Goal: Information Seeking & Learning: Learn about a topic

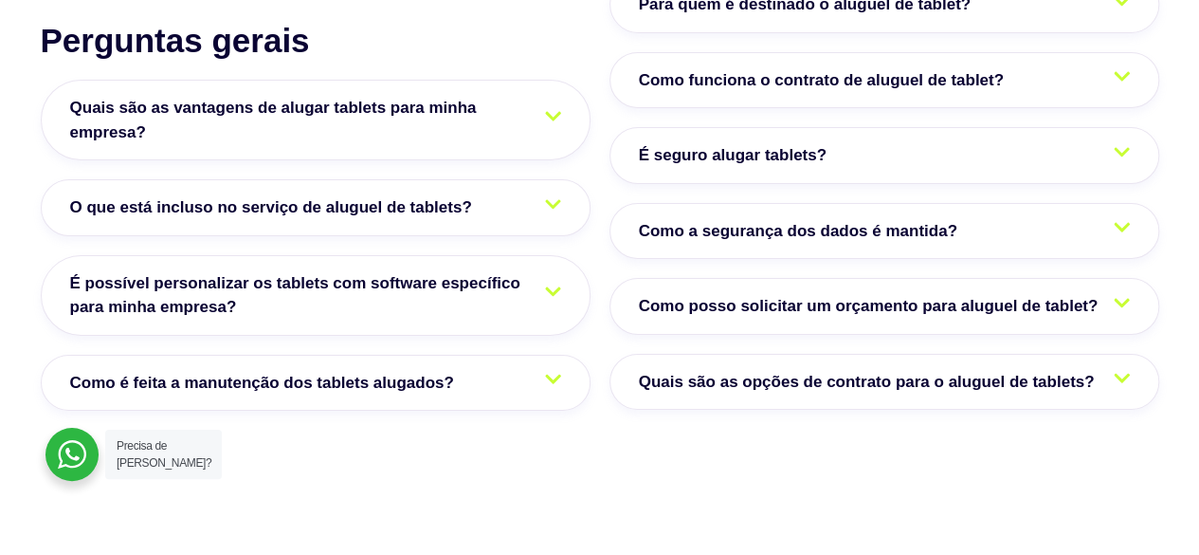
scroll to position [3034, 0]
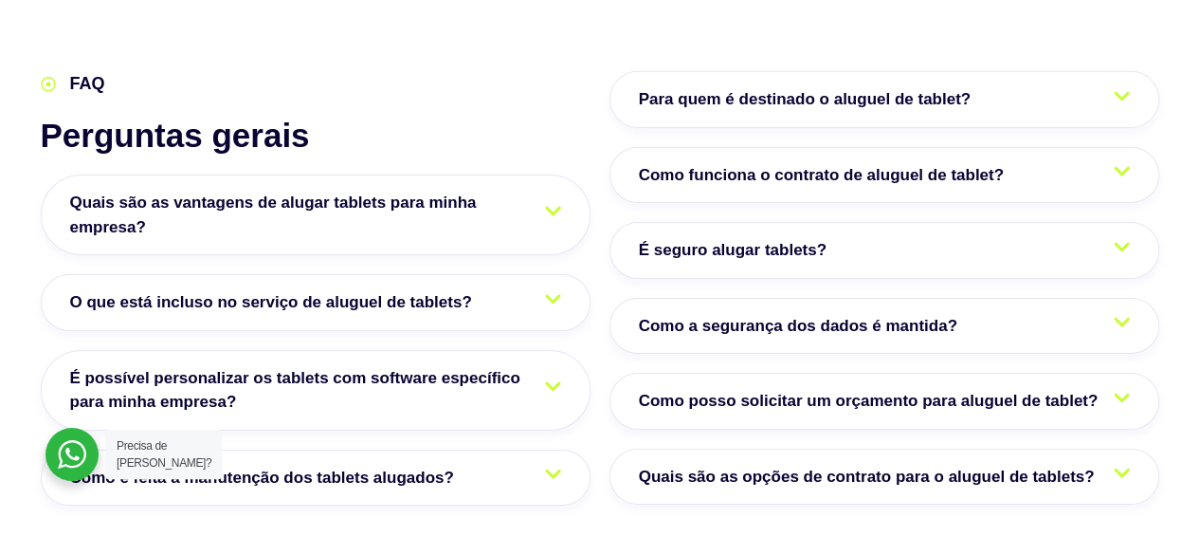
click at [550, 308] on div at bounding box center [553, 303] width 16 height 26
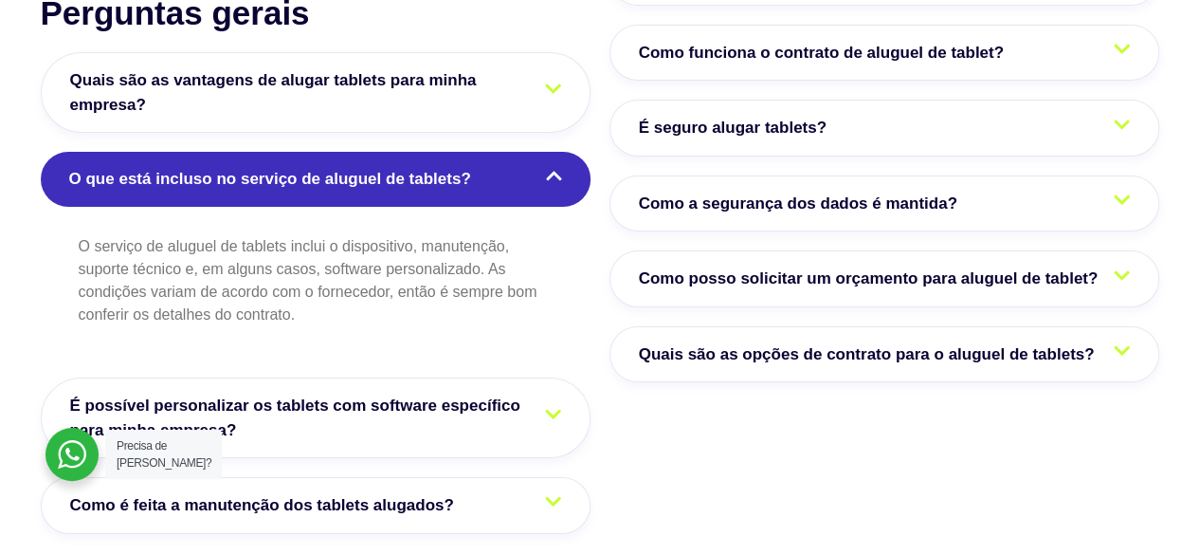
scroll to position [3129, 0]
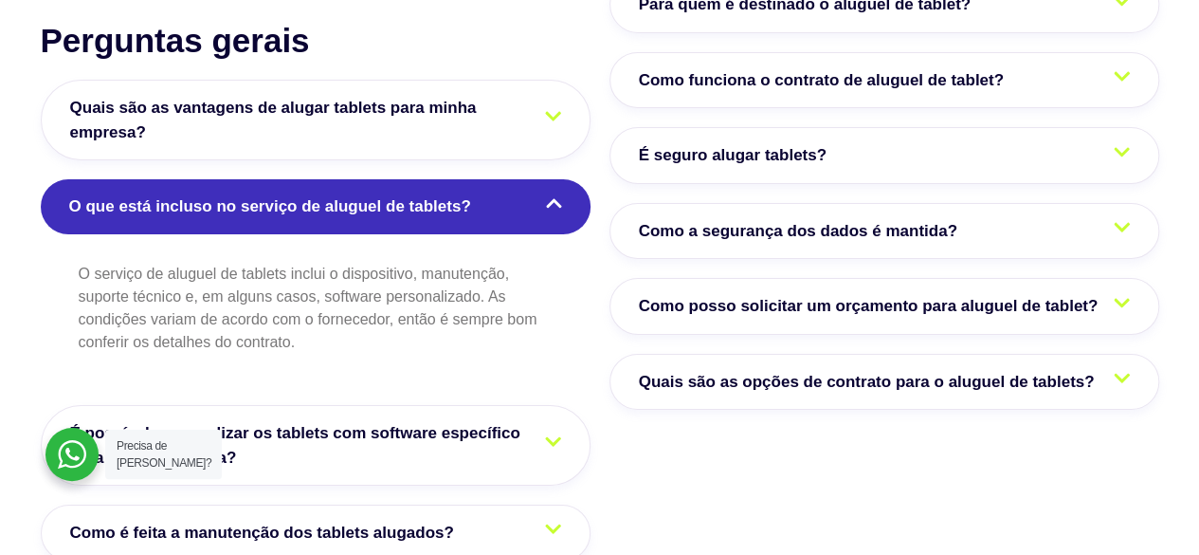
click at [477, 426] on span "É possível personalizar os tablets com software específico para minha empresa?" at bounding box center [315, 445] width 491 height 48
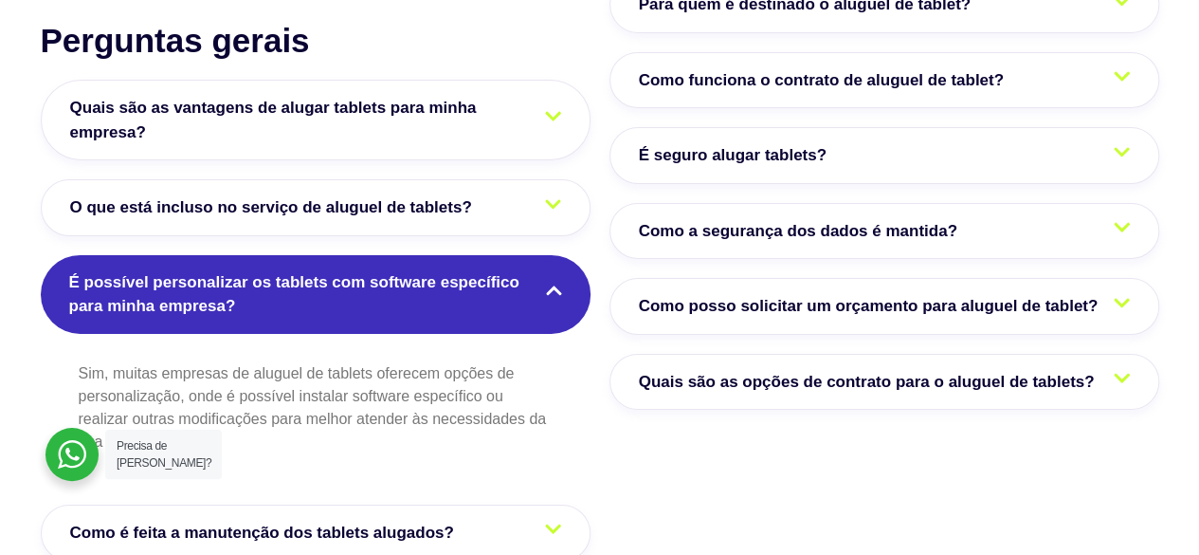
click at [521, 276] on span "É possível personalizar os tablets com software específico para minha empresa?" at bounding box center [315, 294] width 493 height 48
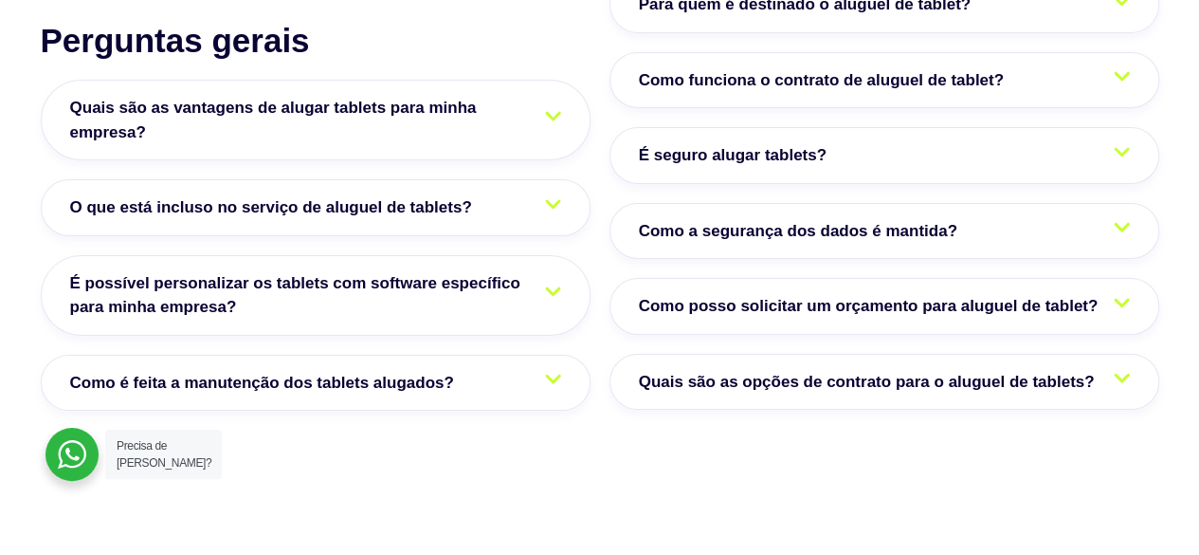
click at [814, 157] on span "É seguro alugar tablets?" at bounding box center [737, 155] width 197 height 25
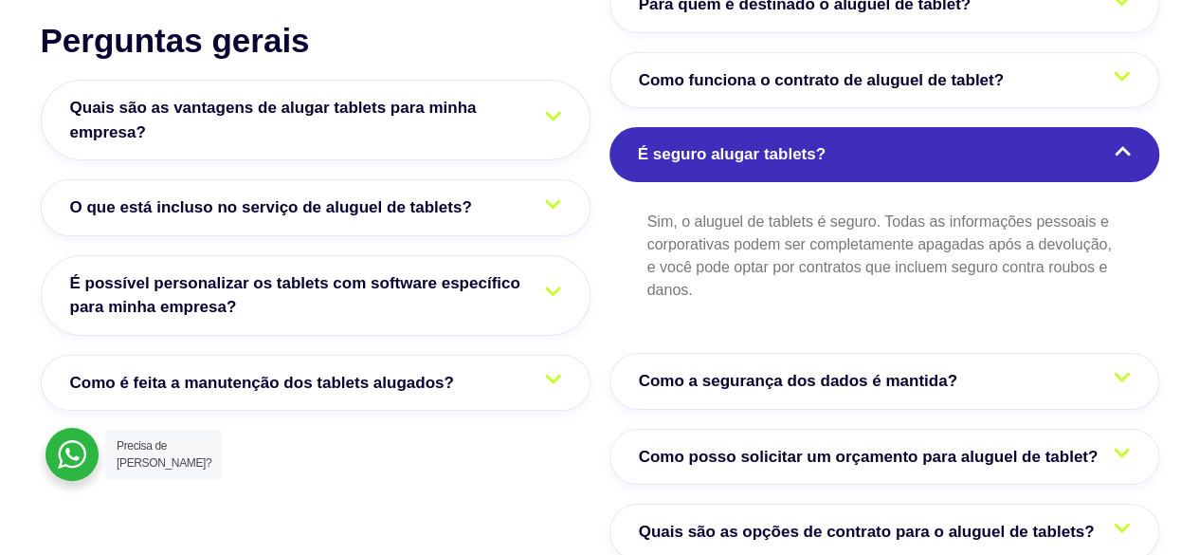
click at [814, 157] on span "É seguro alugar tablets?" at bounding box center [736, 154] width 197 height 25
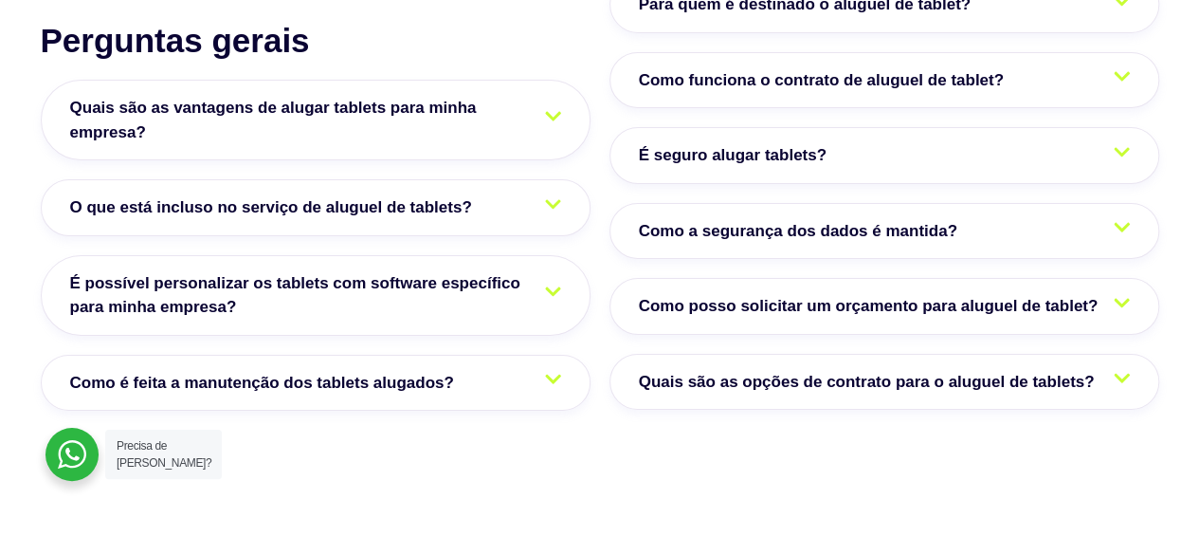
click at [793, 82] on span "Como funciona o contrato de aluguel de tablet?" at bounding box center [826, 80] width 375 height 25
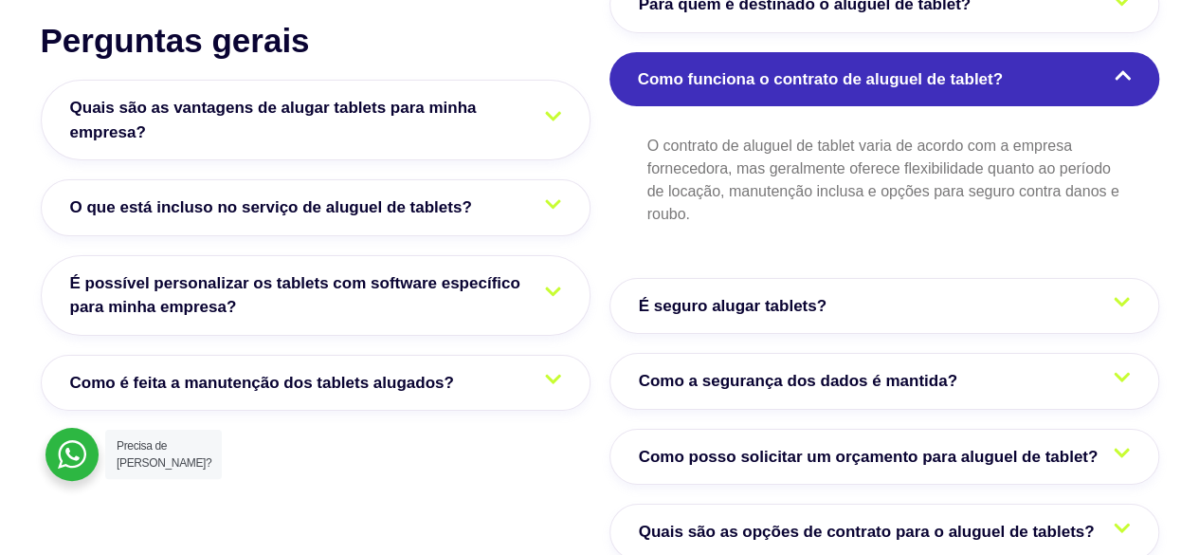
click at [793, 82] on span "Como funciona o contrato de aluguel de tablet?" at bounding box center [825, 79] width 375 height 25
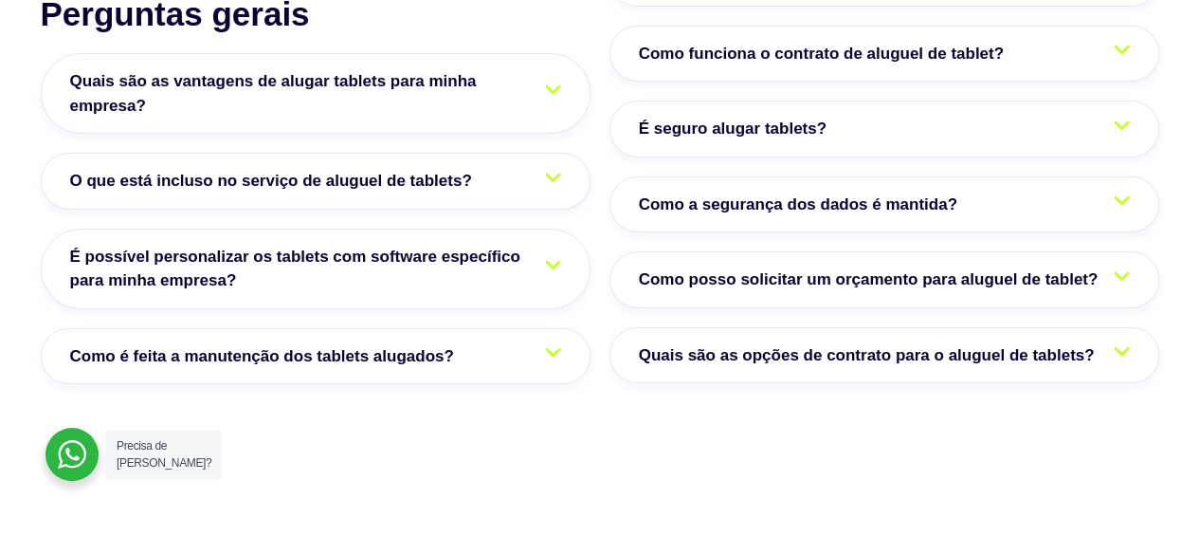
scroll to position [3224, 0]
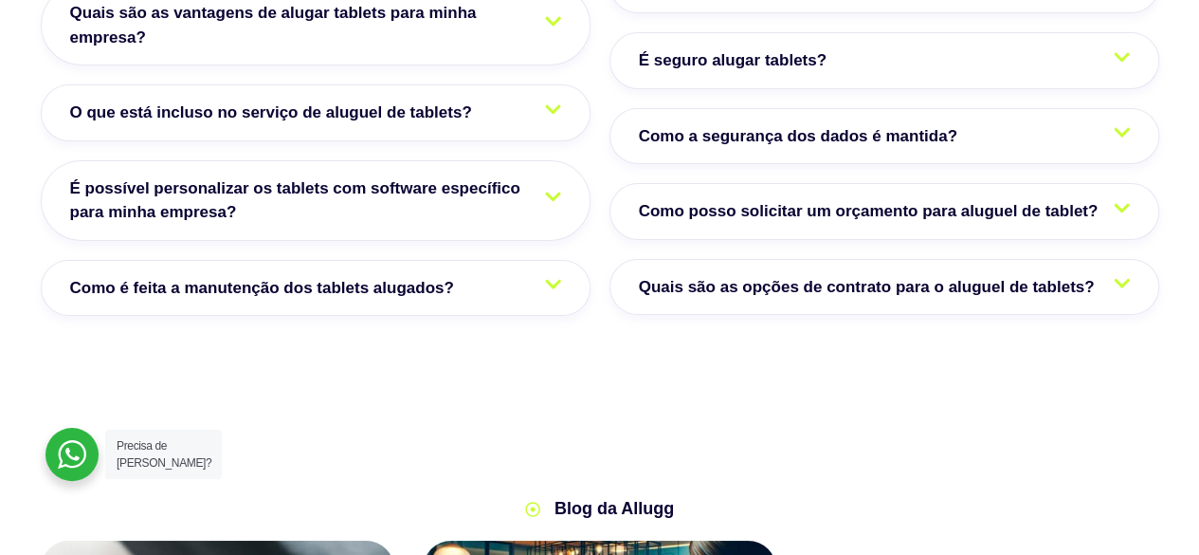
click at [724, 214] on span "Como posso solicitar um orçamento para aluguel de tablet?" at bounding box center [873, 211] width 469 height 25
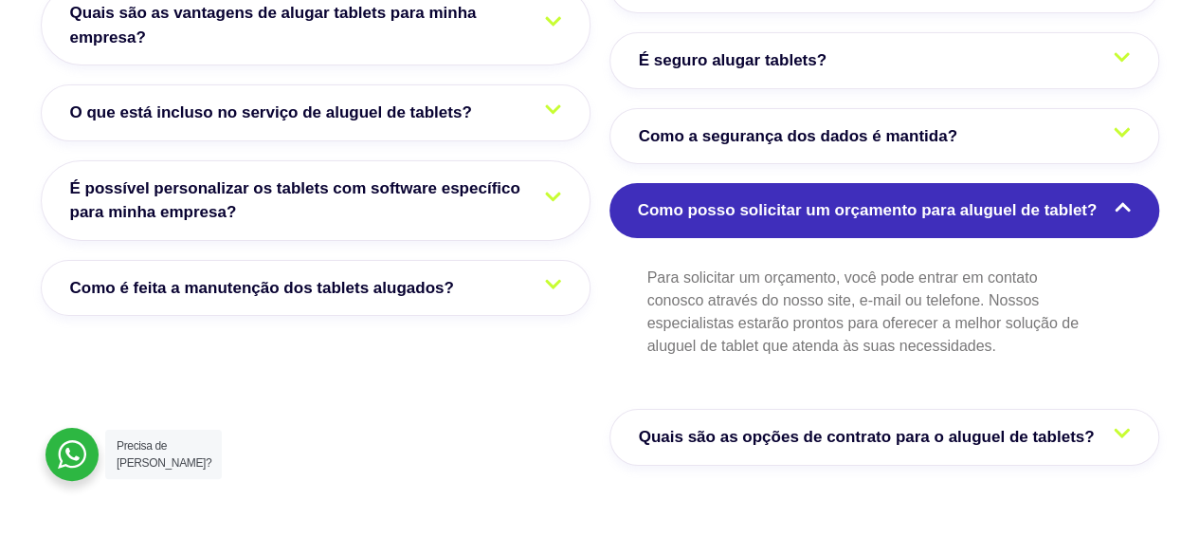
click at [727, 209] on span "Como posso solicitar um orçamento para aluguel de tablet?" at bounding box center [872, 210] width 469 height 25
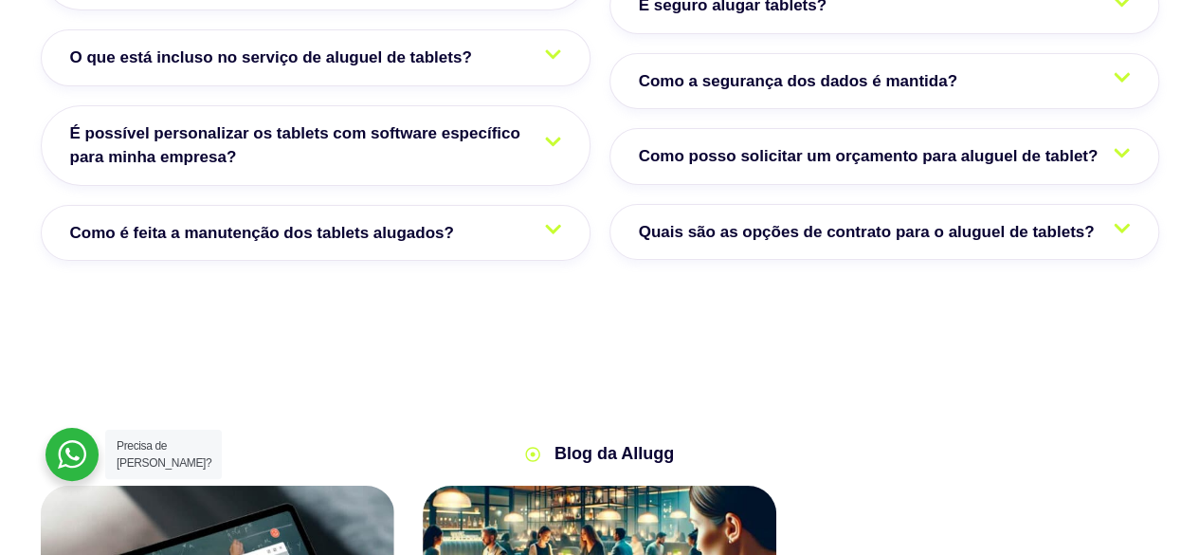
scroll to position [3318, 0]
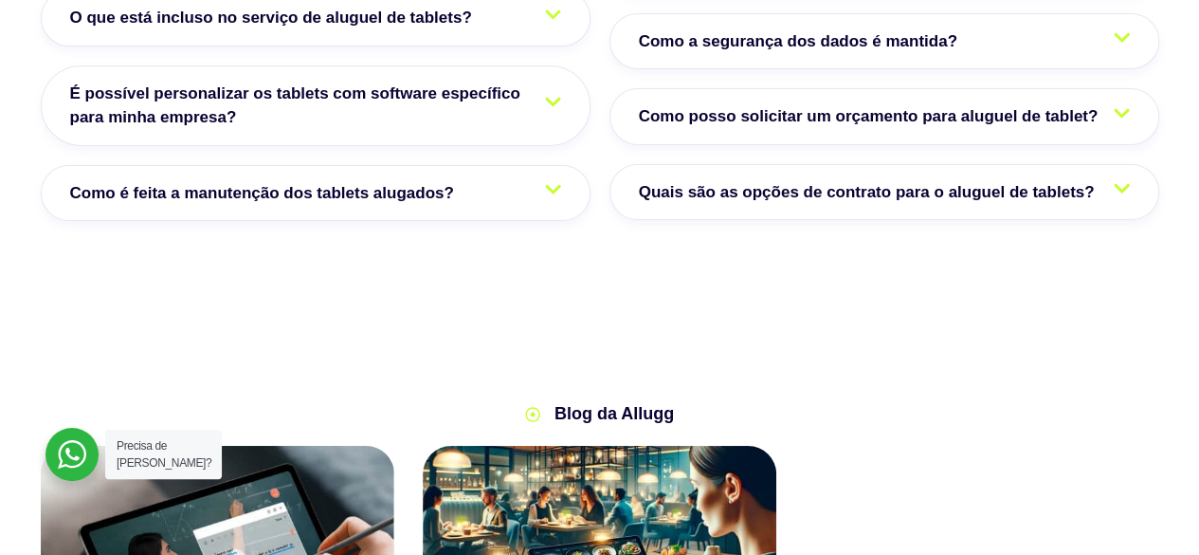
click at [736, 200] on link "Quais são as opções de contrato para o aluguel de tablets?" at bounding box center [885, 192] width 550 height 57
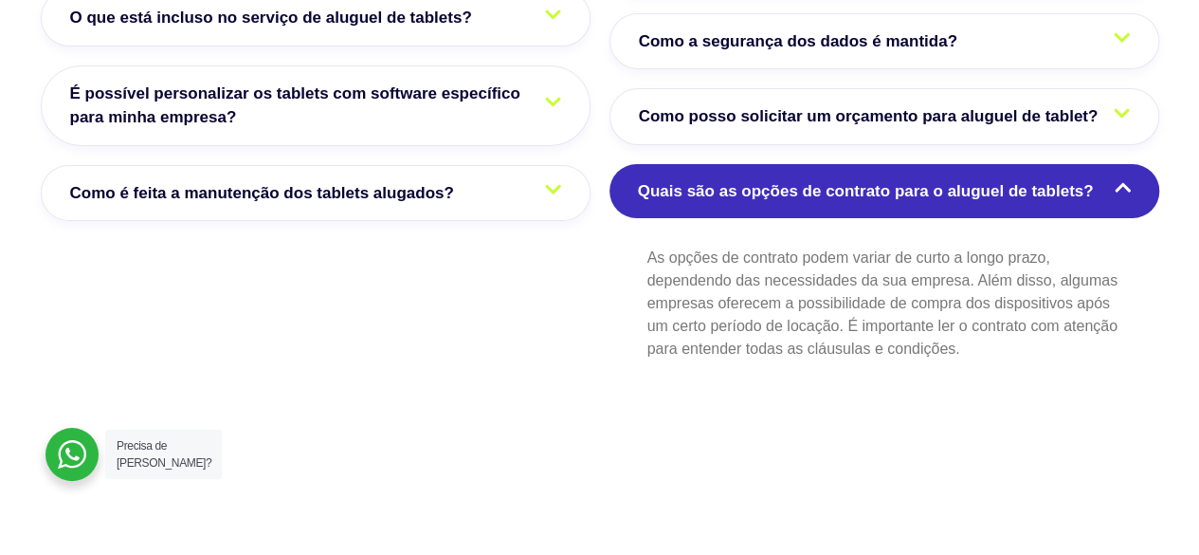
click at [719, 188] on span "Quais são as opções de contrato para o aluguel de tablets?" at bounding box center [871, 191] width 466 height 25
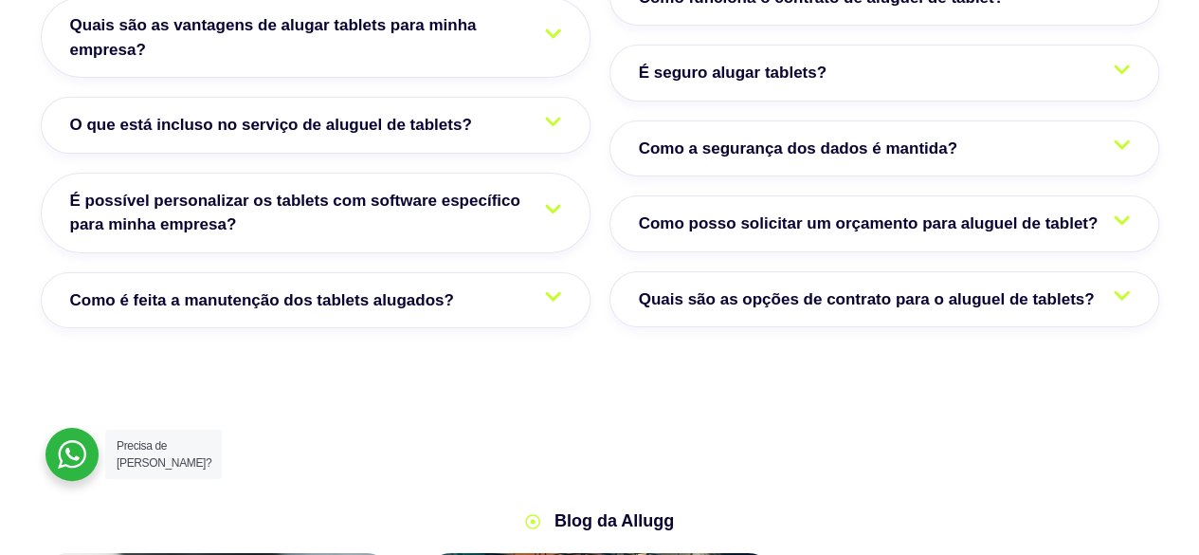
scroll to position [3129, 0]
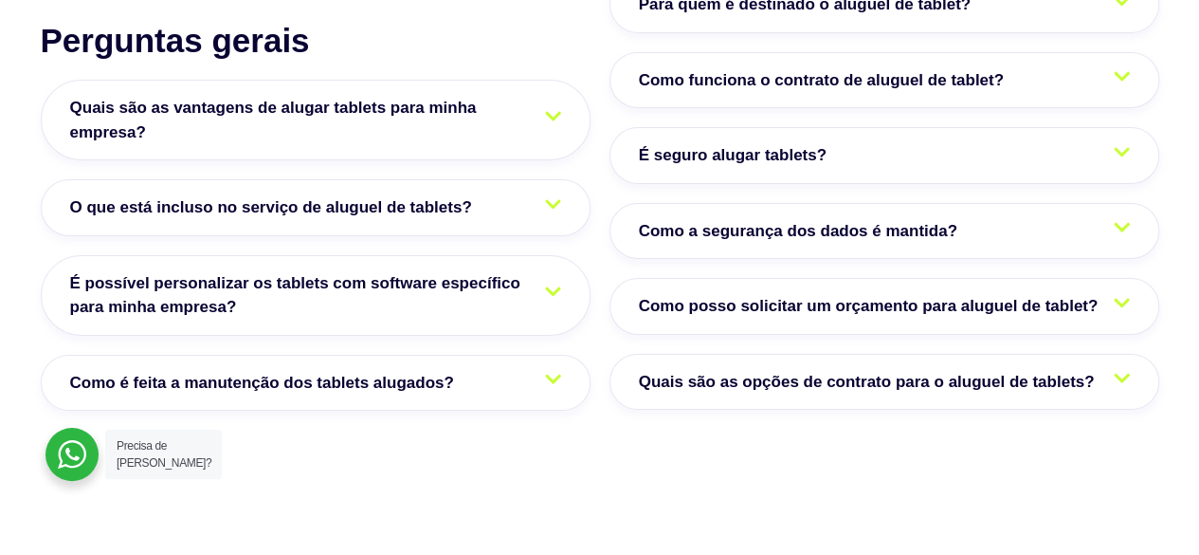
click at [503, 373] on link "Como é feita a manutenção dos tablets alugados?" at bounding box center [316, 383] width 550 height 57
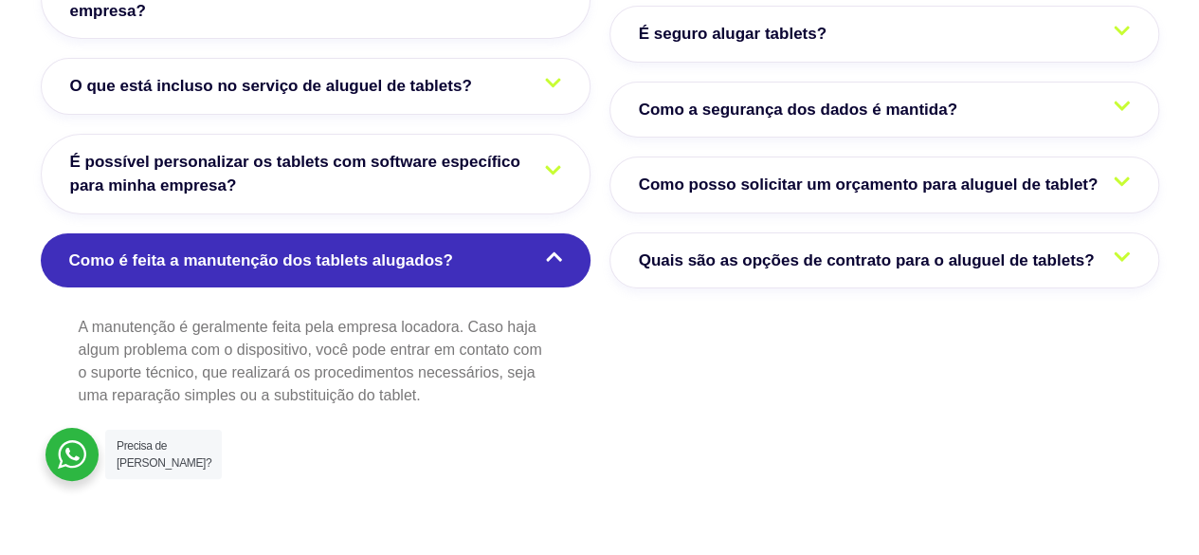
scroll to position [3318, 0]
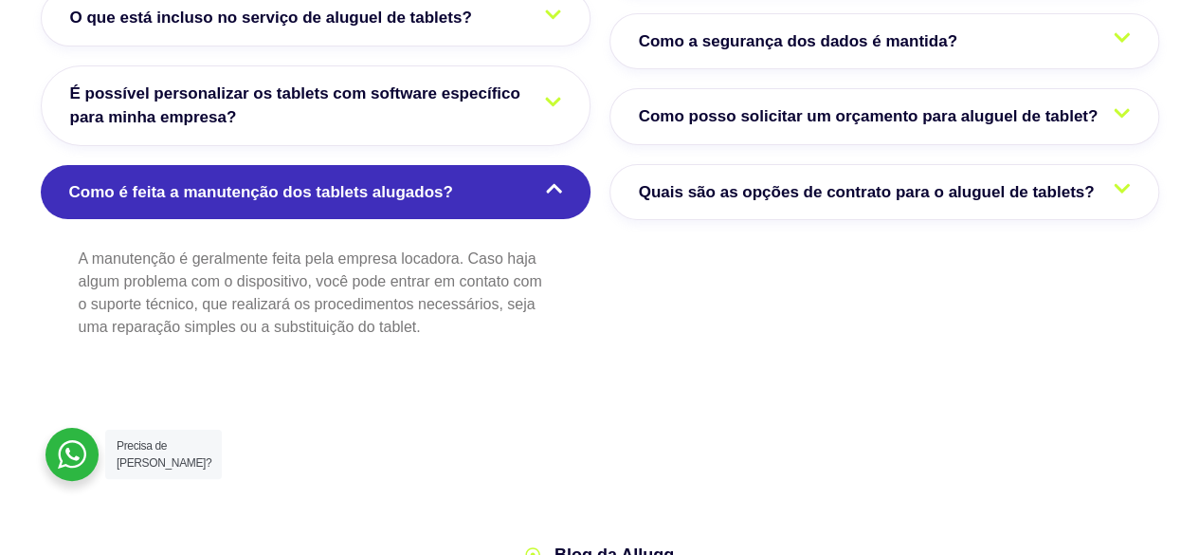
click at [489, 181] on link "Como é feita a manutenção dos tablets alugados?" at bounding box center [316, 192] width 550 height 55
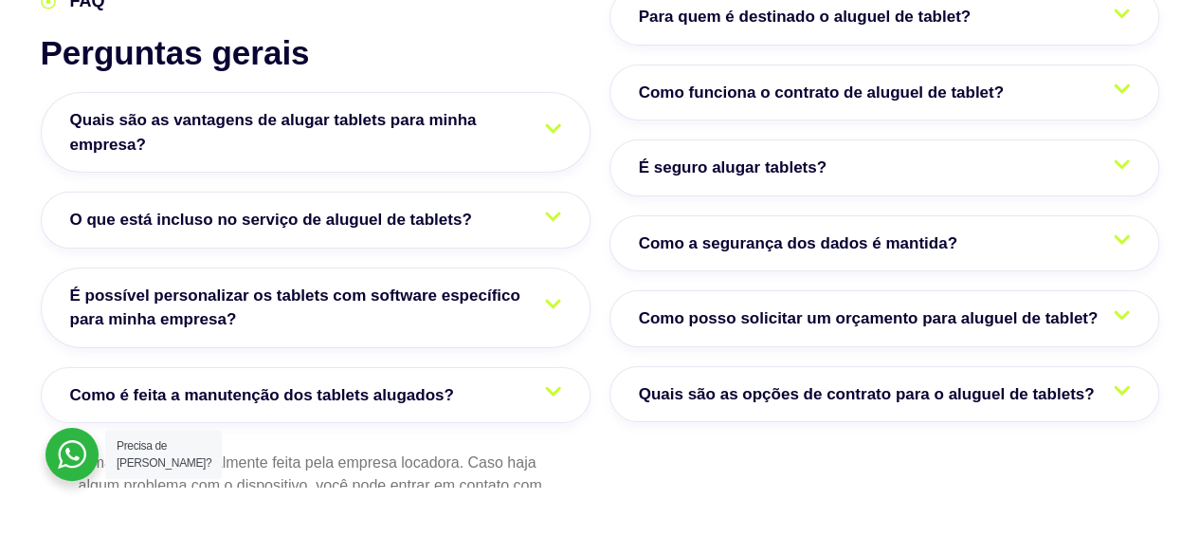
scroll to position [2939, 0]
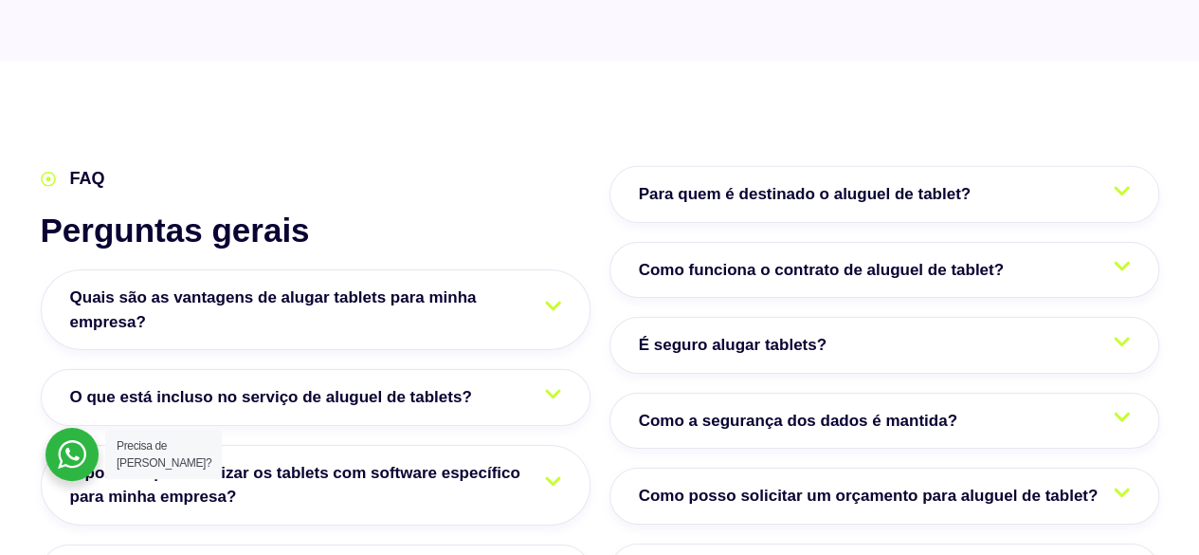
click at [795, 196] on span "Para quem é destinado o aluguel de tablet?" at bounding box center [809, 194] width 341 height 25
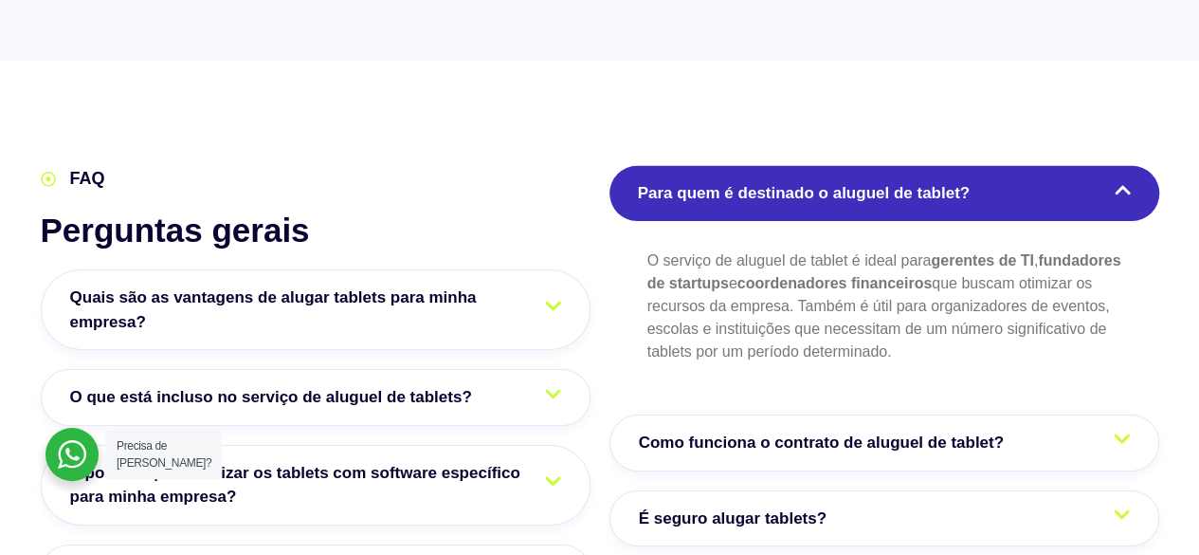
click at [796, 192] on span "Para quem é destinado o aluguel de tablet?" at bounding box center [808, 193] width 341 height 25
